Goal: Information Seeking & Learning: Learn about a topic

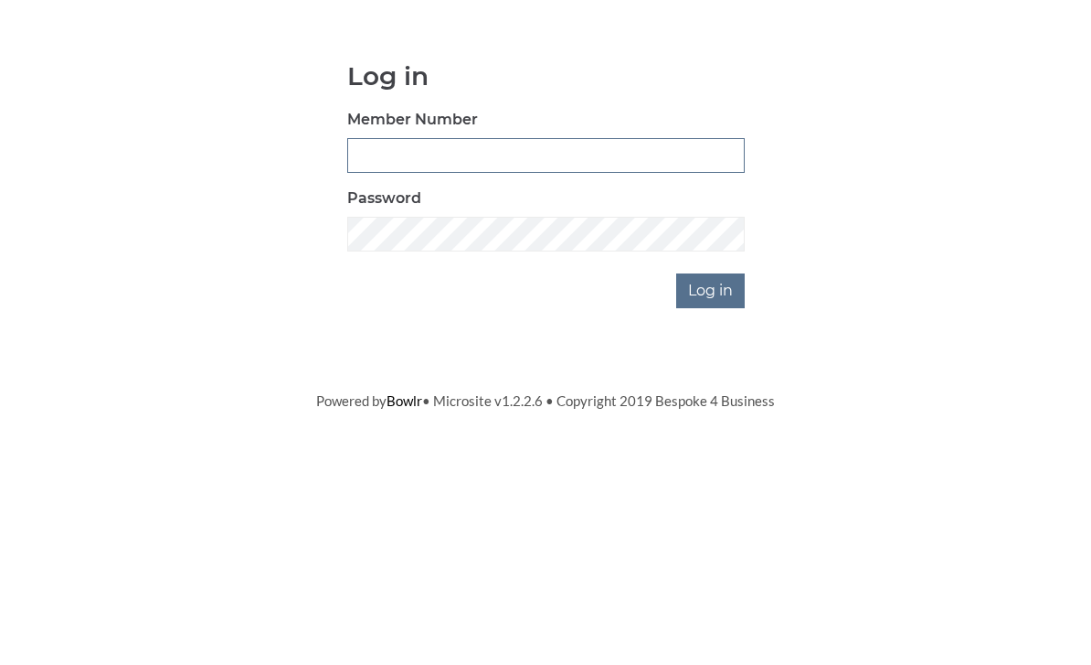
type input "0976"
click at [712, 419] on input "Log in" at bounding box center [710, 436] width 69 height 35
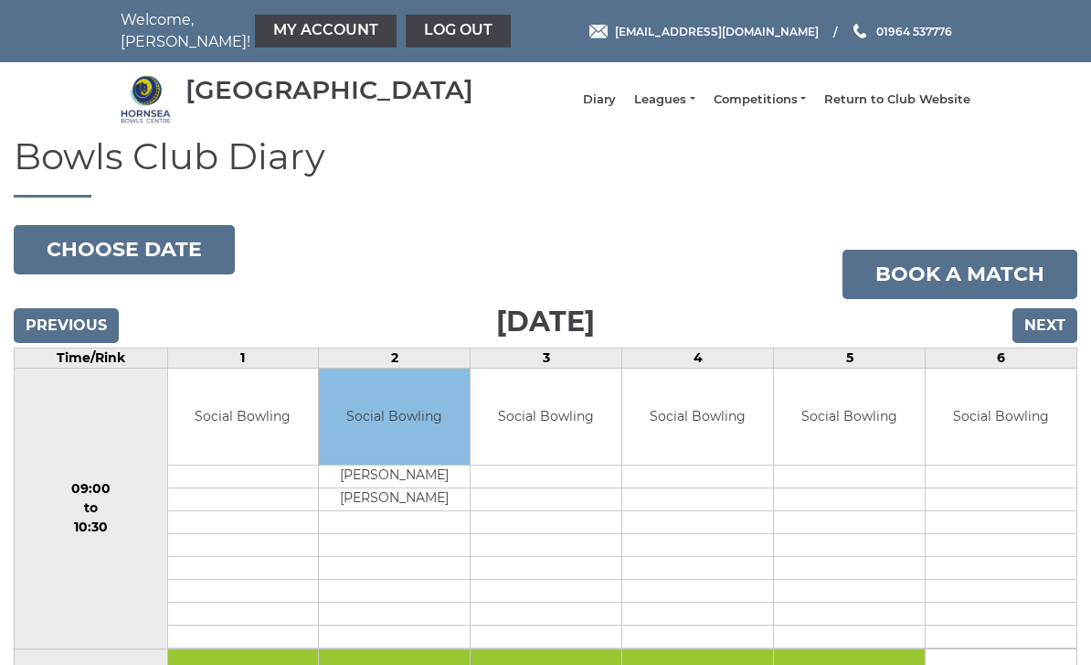
click at [715, 452] on td "Social Bowling" at bounding box center [698, 416] width 151 height 96
click at [687, 101] on link "Leagues" at bounding box center [664, 99] width 60 height 16
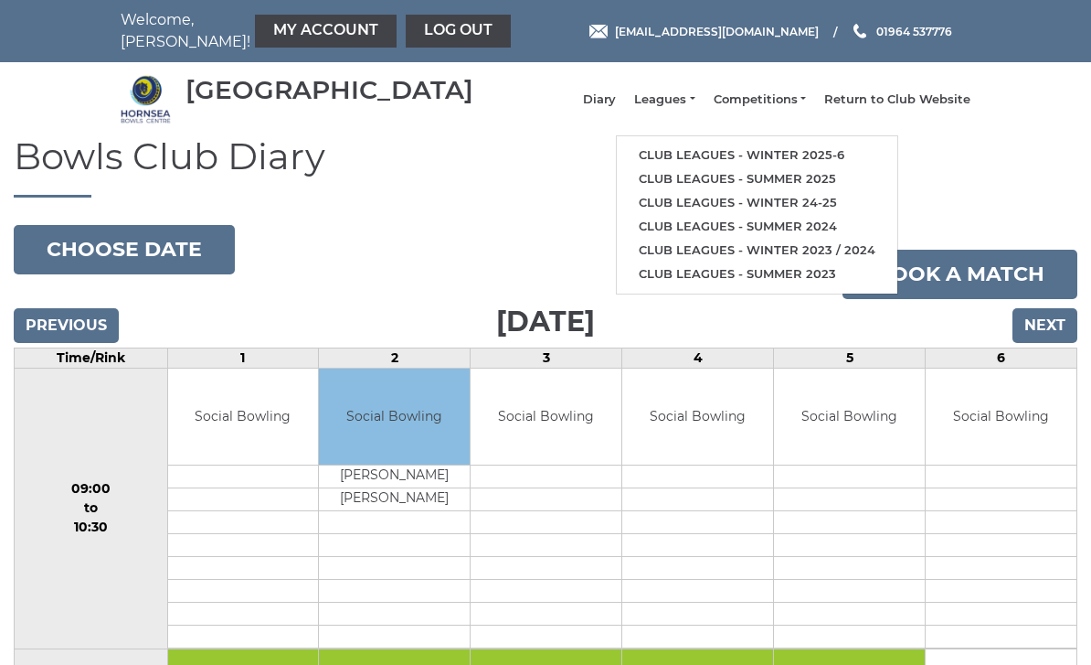
click at [849, 165] on link "Club leagues - Winter 2025-6" at bounding box center [757, 156] width 281 height 24
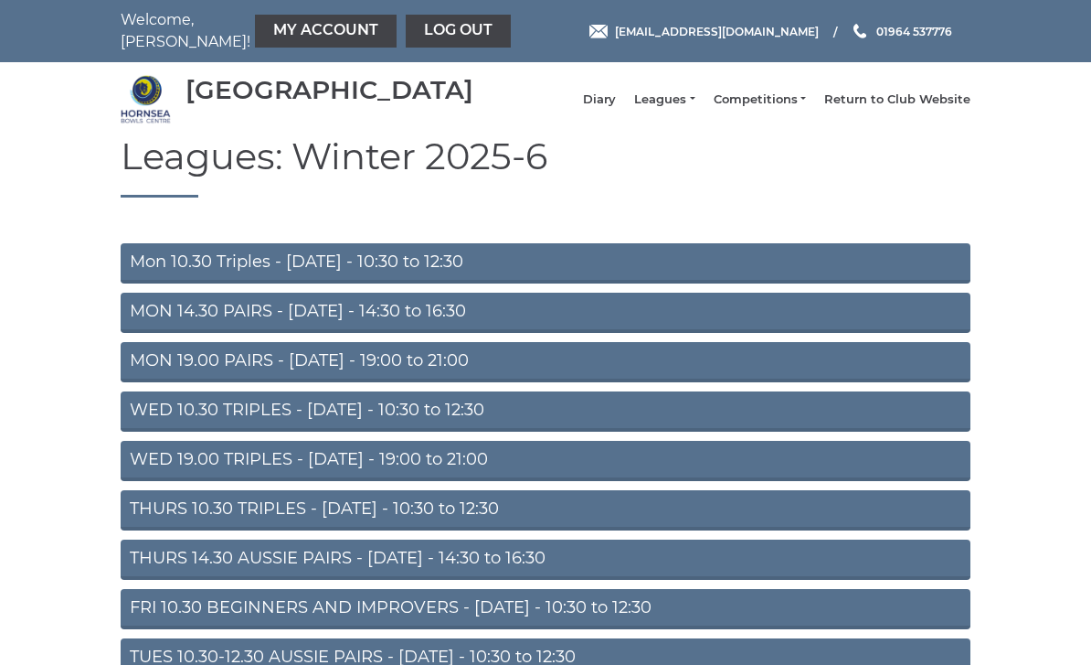
click at [474, 370] on link "MON 19.00 PAIRS - [DATE] - 19:00 to 21:00" at bounding box center [546, 362] width 850 height 40
